Goal: Find specific page/section: Find specific page/section

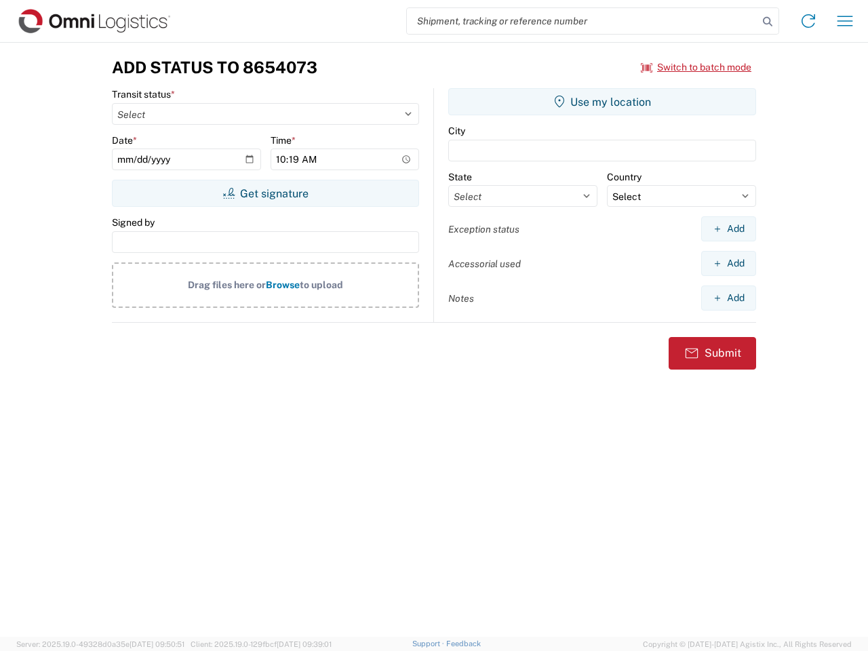
click at [582, 21] on input "search" at bounding box center [582, 21] width 351 height 26
click at [768, 22] on icon at bounding box center [767, 21] width 19 height 19
click at [808, 21] on icon at bounding box center [808, 21] width 22 height 22
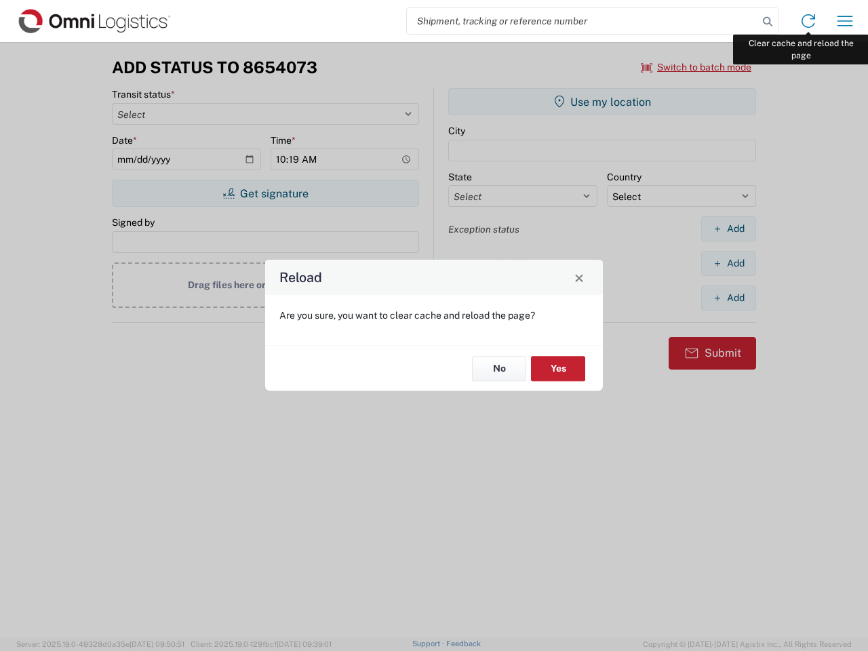
click at [845, 21] on div "Reload Are you sure, you want to clear cache and reload the page? No Yes" at bounding box center [434, 325] width 868 height 651
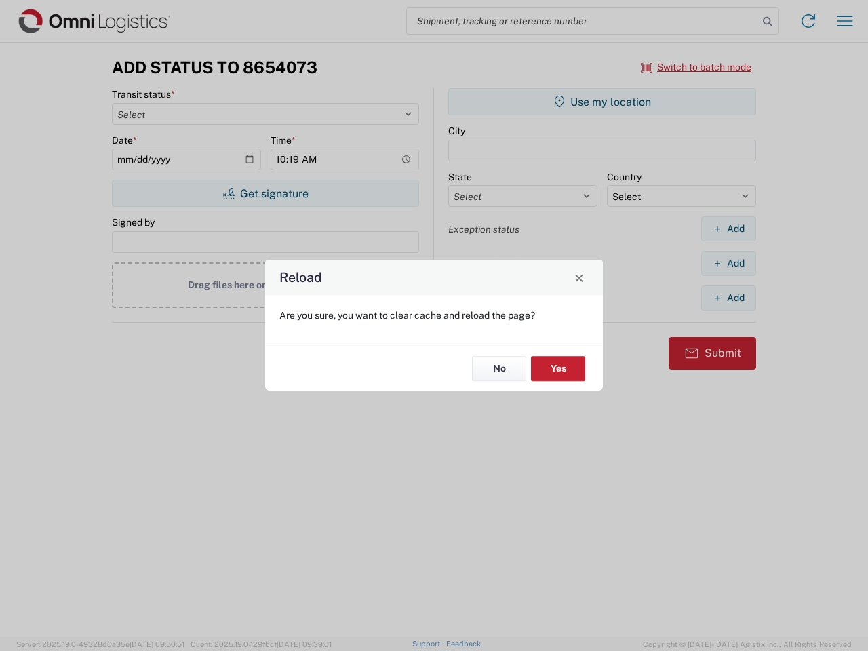
click at [696, 67] on div "Reload Are you sure, you want to clear cache and reload the page? No Yes" at bounding box center [434, 325] width 868 height 651
click at [265, 193] on div "Reload Are you sure, you want to clear cache and reload the page? No Yes" at bounding box center [434, 325] width 868 height 651
click at [602, 102] on div "Reload Are you sure, you want to clear cache and reload the page? No Yes" at bounding box center [434, 325] width 868 height 651
click at [728, 228] on div "Reload Are you sure, you want to clear cache and reload the page? No Yes" at bounding box center [434, 325] width 868 height 651
click at [728, 263] on div "Reload Are you sure, you want to clear cache and reload the page? No Yes" at bounding box center [434, 325] width 868 height 651
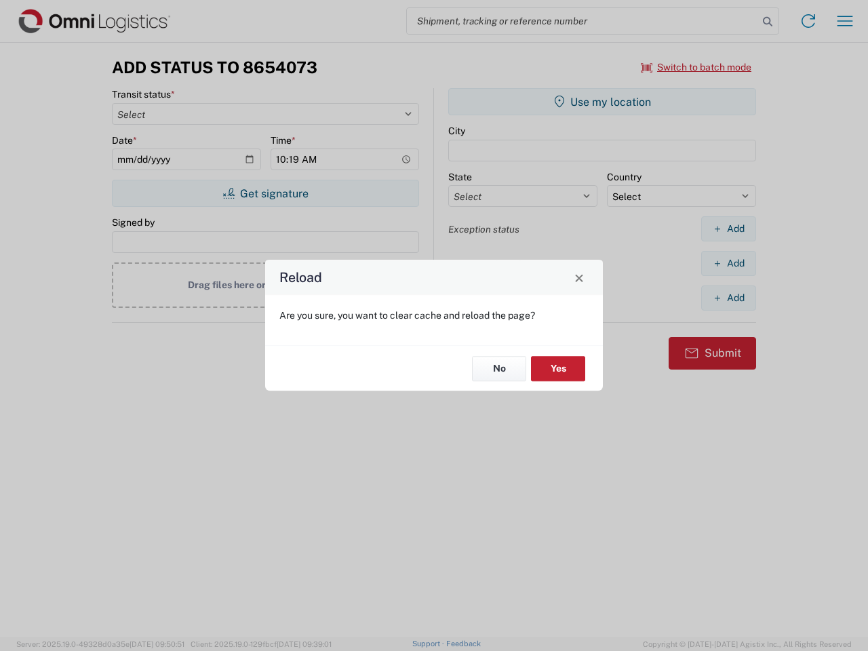
click at [728, 298] on div "Reload Are you sure, you want to clear cache and reload the page? No Yes" at bounding box center [434, 325] width 868 height 651
